Goal: Communication & Community: Answer question/provide support

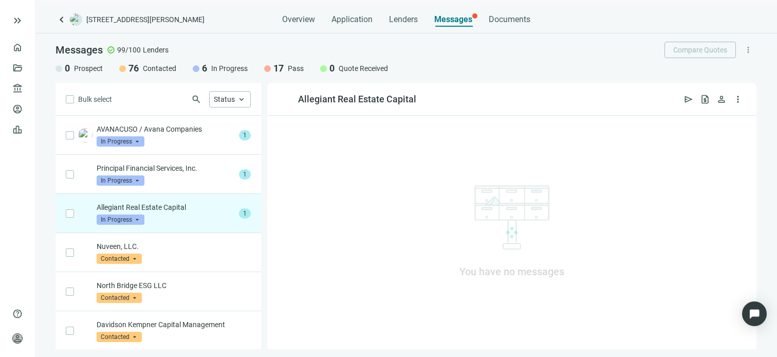
scroll to position [78, 0]
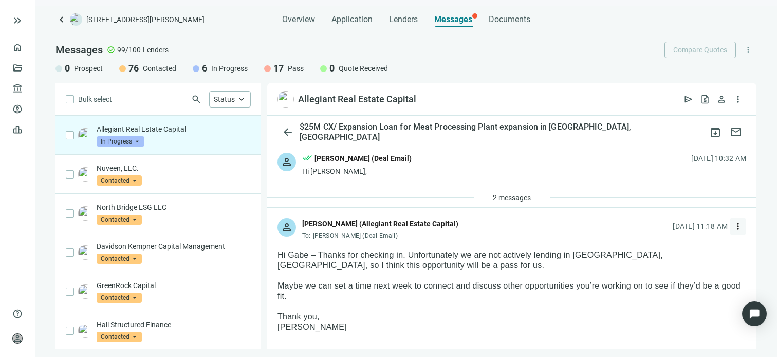
click at [733, 227] on span "more_vert" at bounding box center [738, 226] width 10 height 10
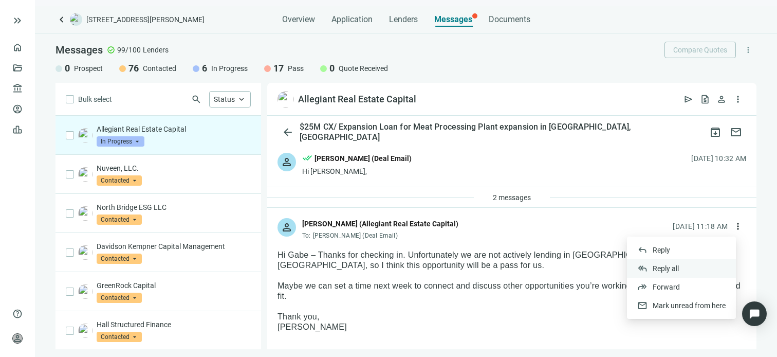
click at [675, 270] on span "Reply all" at bounding box center [665, 268] width 26 height 8
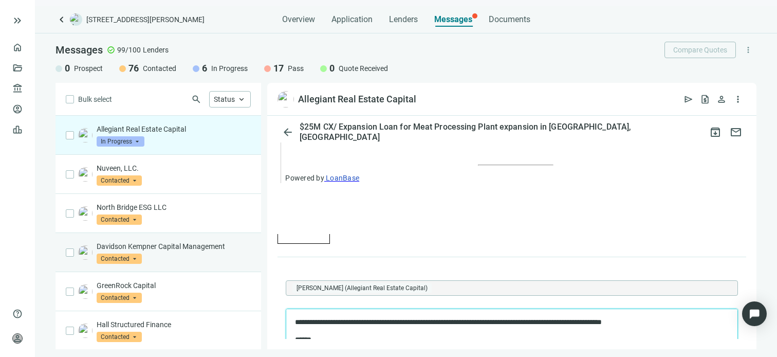
scroll to position [0, 0]
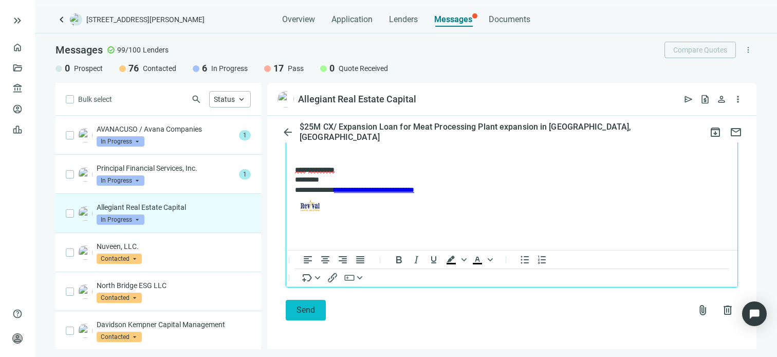
click at [310, 309] on span "Send" at bounding box center [305, 310] width 18 height 10
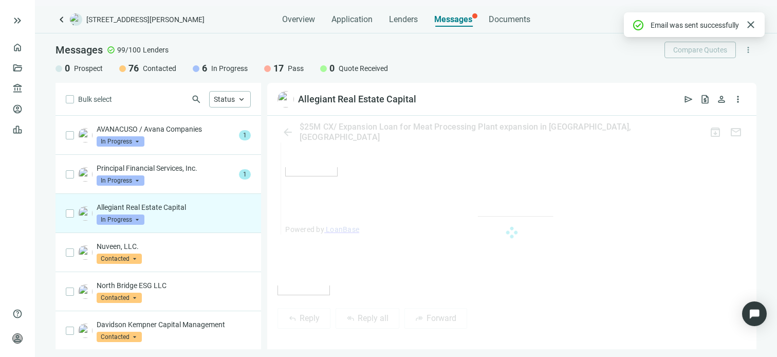
scroll to position [1215, 0]
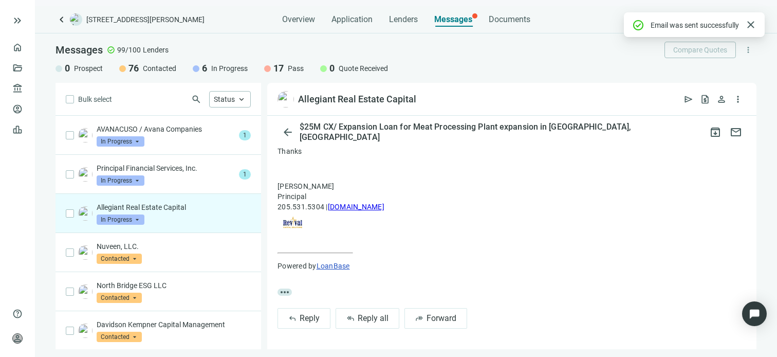
click at [138, 220] on span "In Progress" at bounding box center [121, 219] width 48 height 10
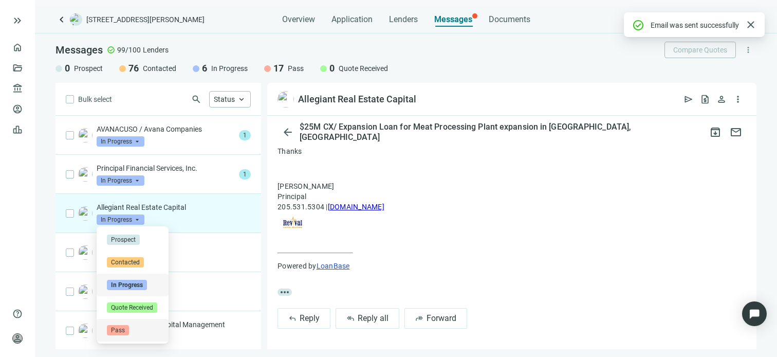
click at [125, 331] on span "Pass" at bounding box center [118, 330] width 22 height 10
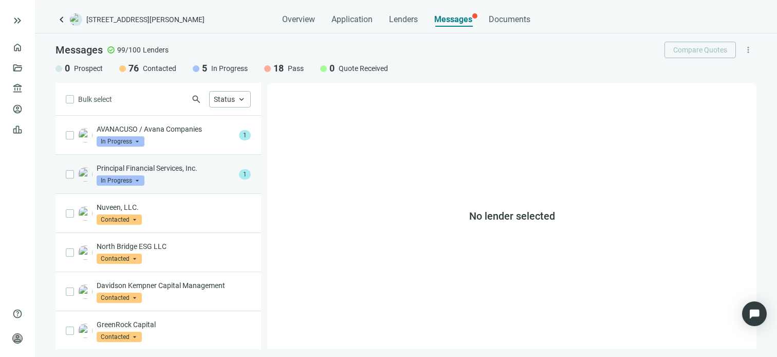
click at [160, 171] on p "Principal Financial Services, Inc." at bounding box center [166, 168] width 138 height 10
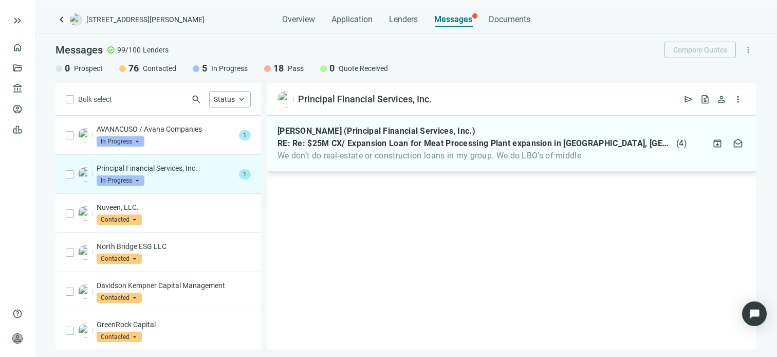
click at [612, 157] on span "We don’t do real-estate or construction loans in my group. We do LBO’s of middle" at bounding box center [481, 156] width 409 height 10
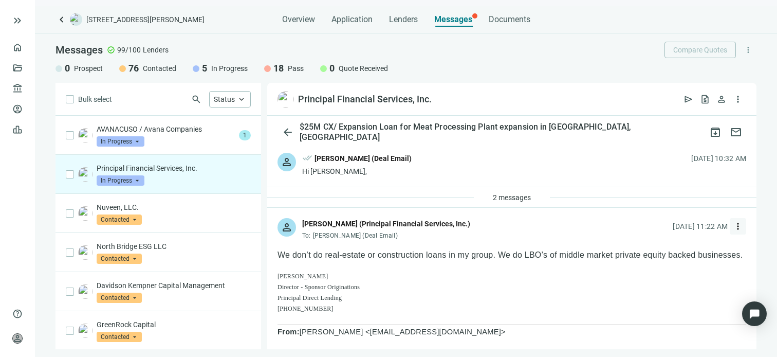
click at [733, 224] on span "more_vert" at bounding box center [738, 226] width 10 height 10
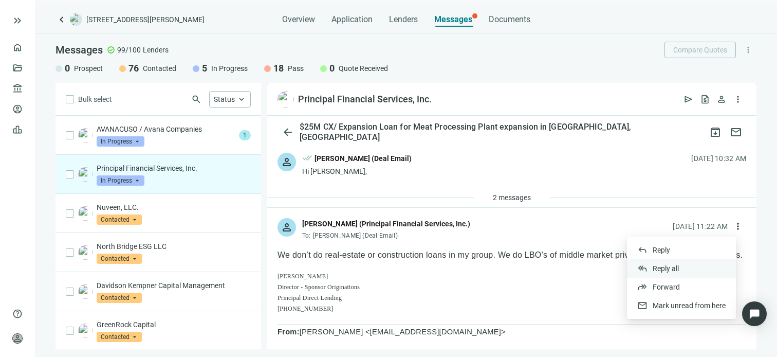
click at [659, 267] on span "Reply all" at bounding box center [665, 268] width 26 height 8
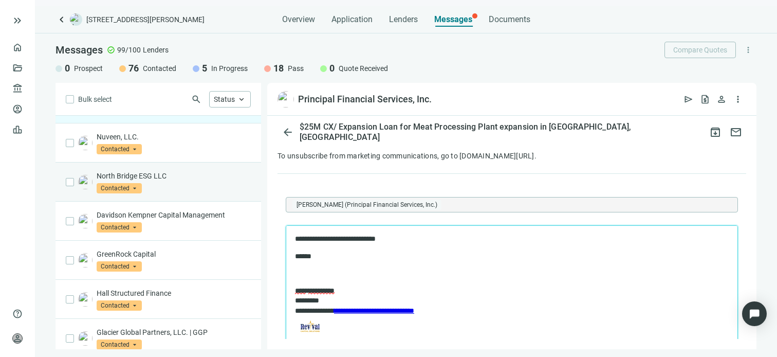
scroll to position [205, 0]
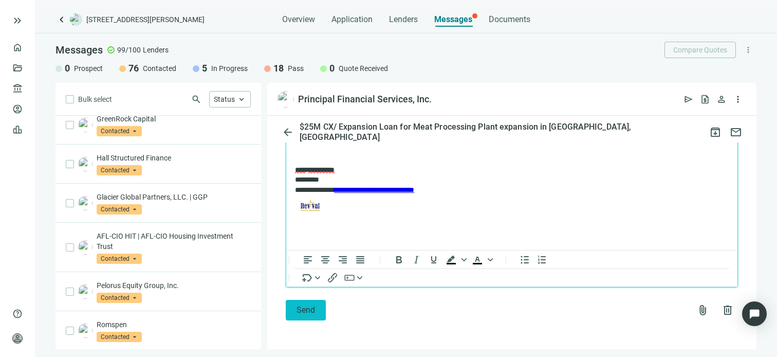
click at [300, 311] on span "Send" at bounding box center [305, 310] width 18 height 10
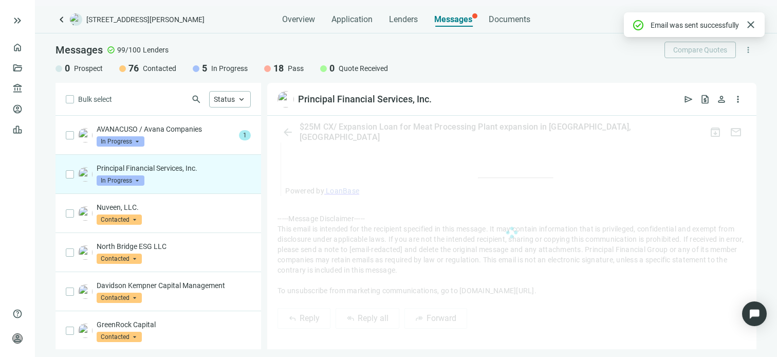
scroll to position [1037, 0]
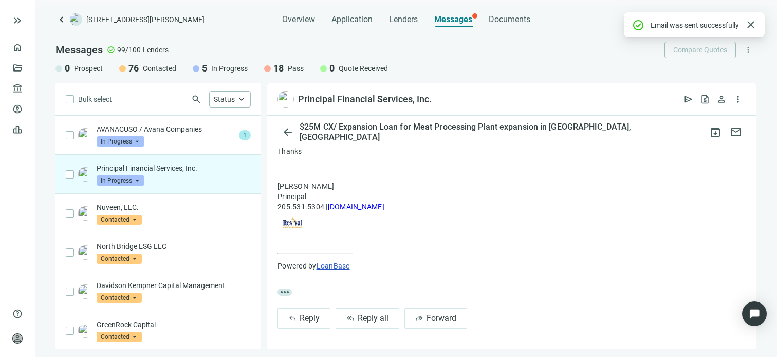
click at [136, 181] on span "In Progress" at bounding box center [121, 180] width 48 height 10
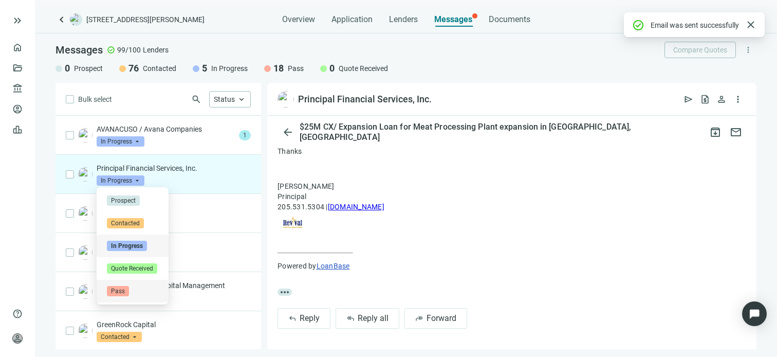
click at [121, 290] on span "Pass" at bounding box center [118, 291] width 22 height 10
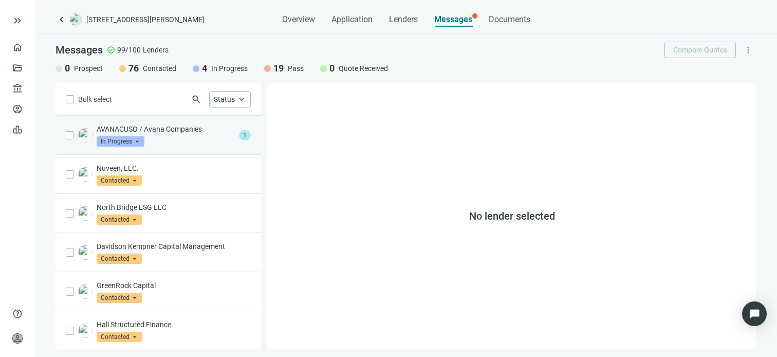
click at [162, 136] on div "AVANACUSO / Avana Companies In Progress arrow_drop_down" at bounding box center [166, 135] width 138 height 23
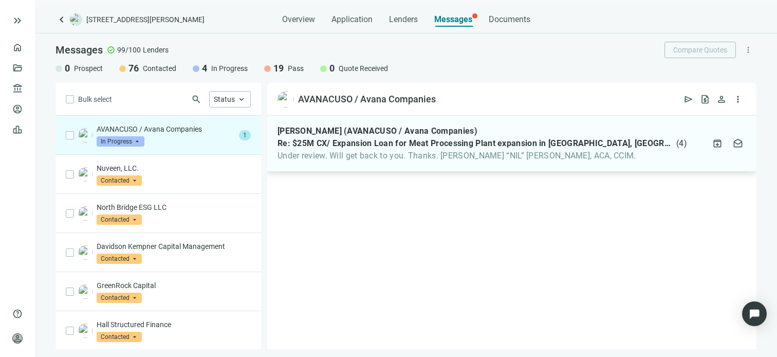
click at [628, 155] on div "[PERSON_NAME] (AVANACUSO / Avana Companies) Re: $25M CX/ Expansion Loan for Mea…" at bounding box center [511, 144] width 489 height 56
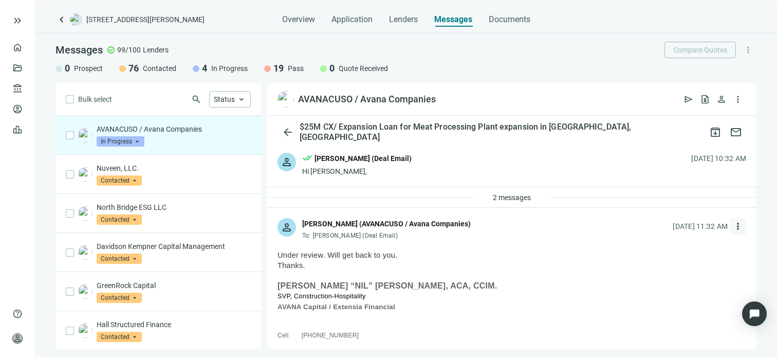
click at [733, 226] on span "more_vert" at bounding box center [738, 226] width 10 height 10
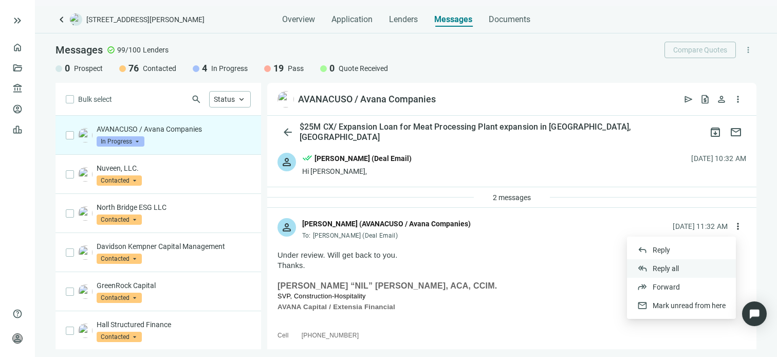
click at [680, 270] on div "reply_all Reply all" at bounding box center [681, 268] width 109 height 18
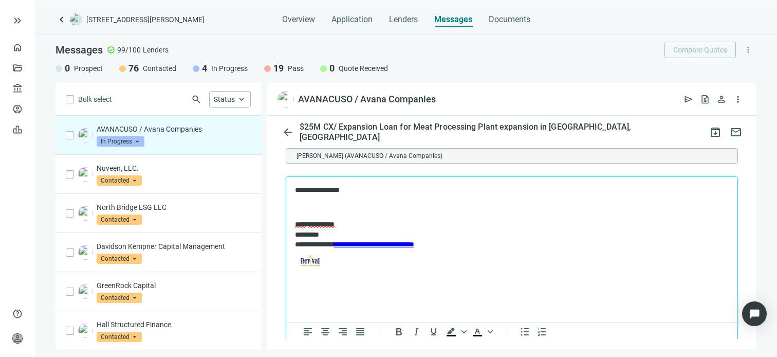
scroll to position [1156, 0]
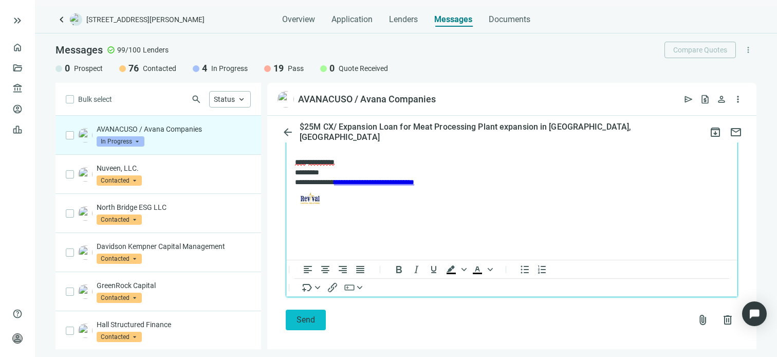
click at [309, 314] on span "Send" at bounding box center [305, 319] width 18 height 10
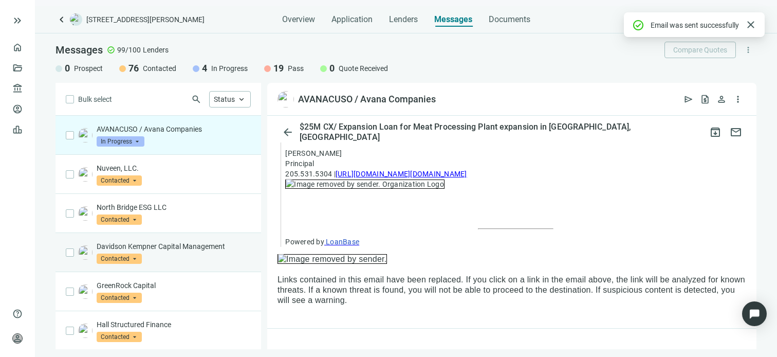
scroll to position [1122, 0]
